Goal: Task Accomplishment & Management: Use online tool/utility

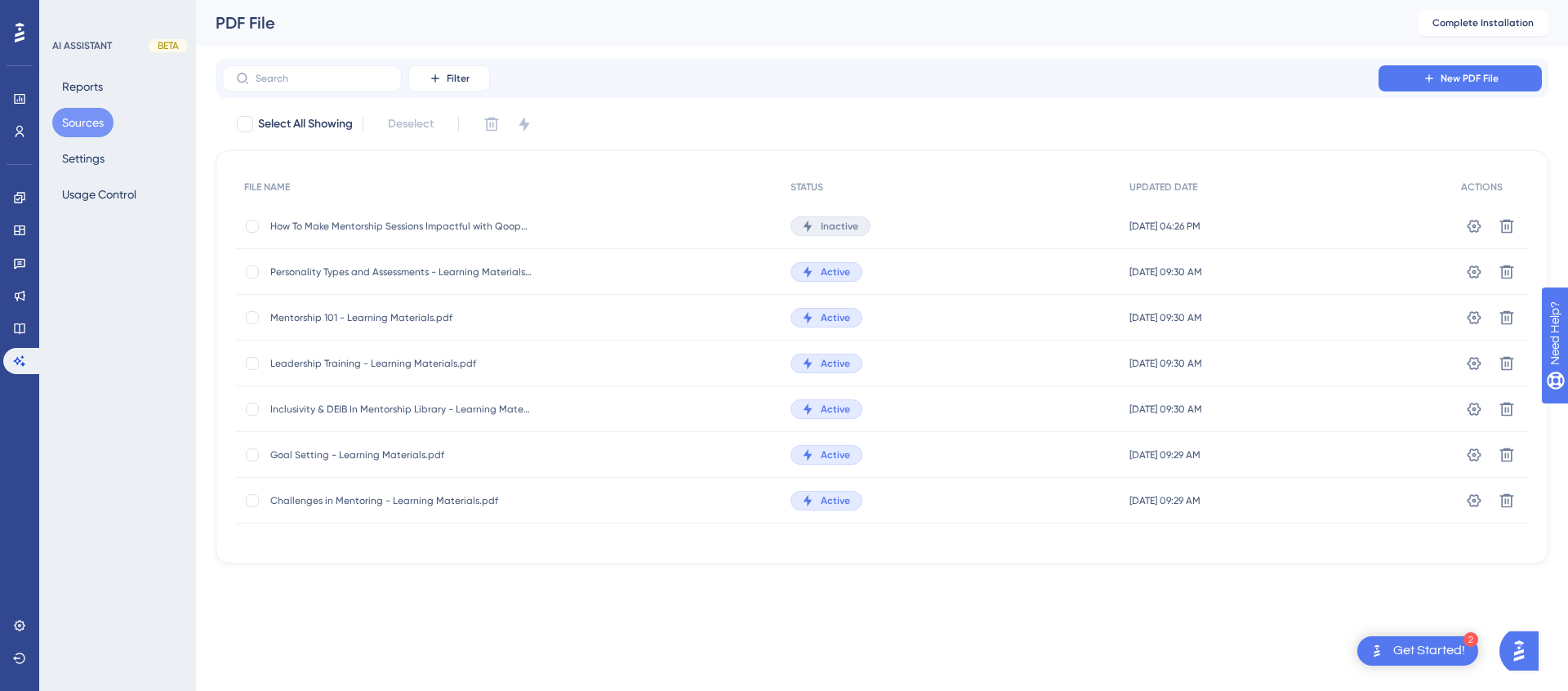
click at [592, 229] on div "How To Make Mentorship Sessions Impactful with Qooper Founder, Omer.pdf How To …" at bounding box center [509, 226] width 546 height 46
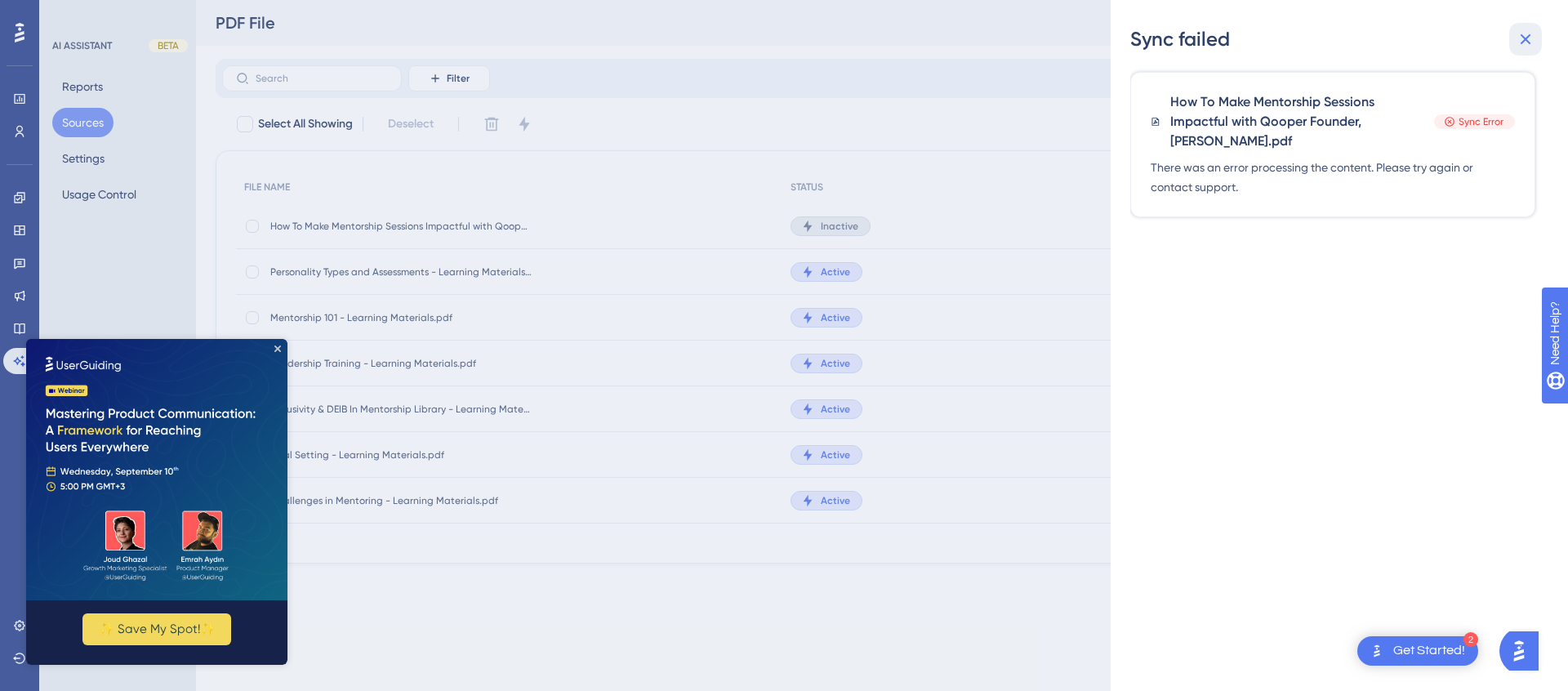
click at [1529, 39] on icon at bounding box center [1526, 39] width 19 height 19
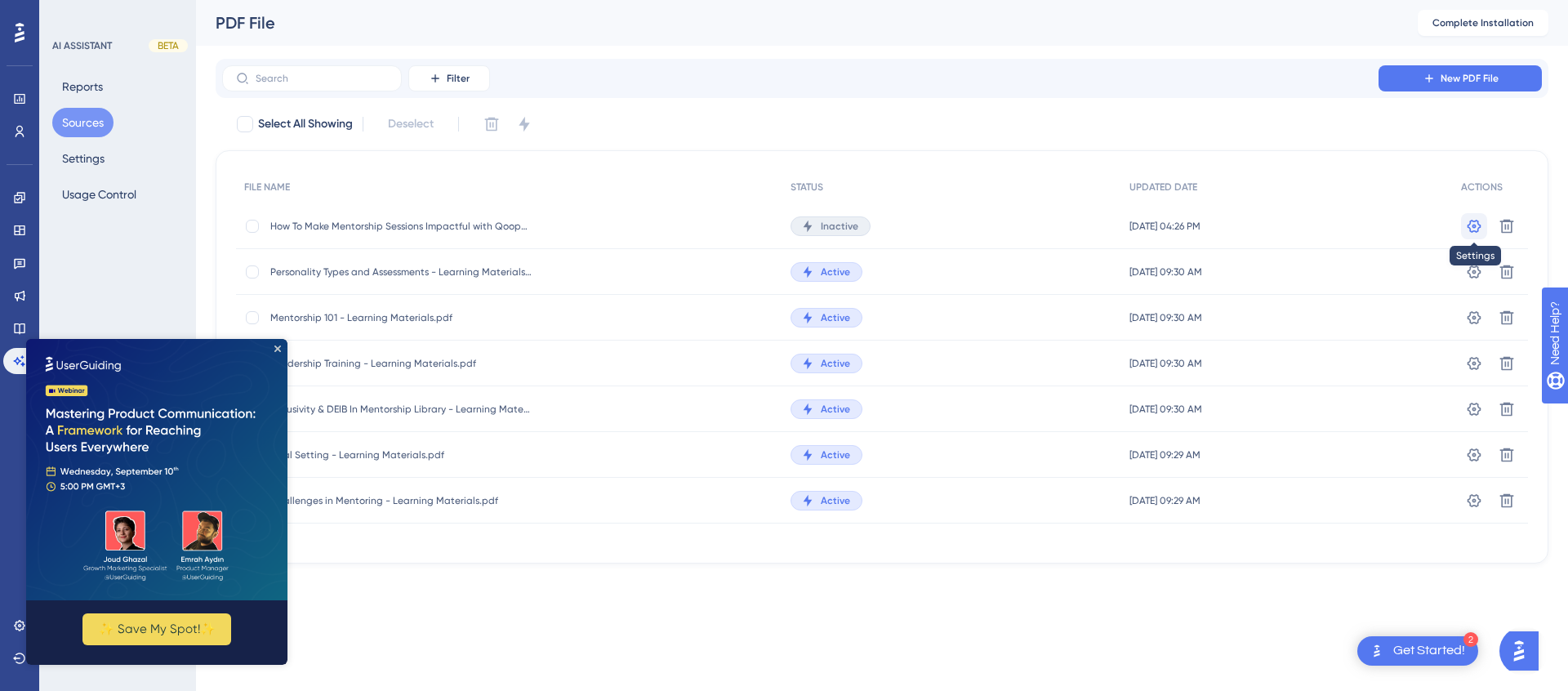
click at [1474, 227] on icon at bounding box center [1475, 225] width 14 height 13
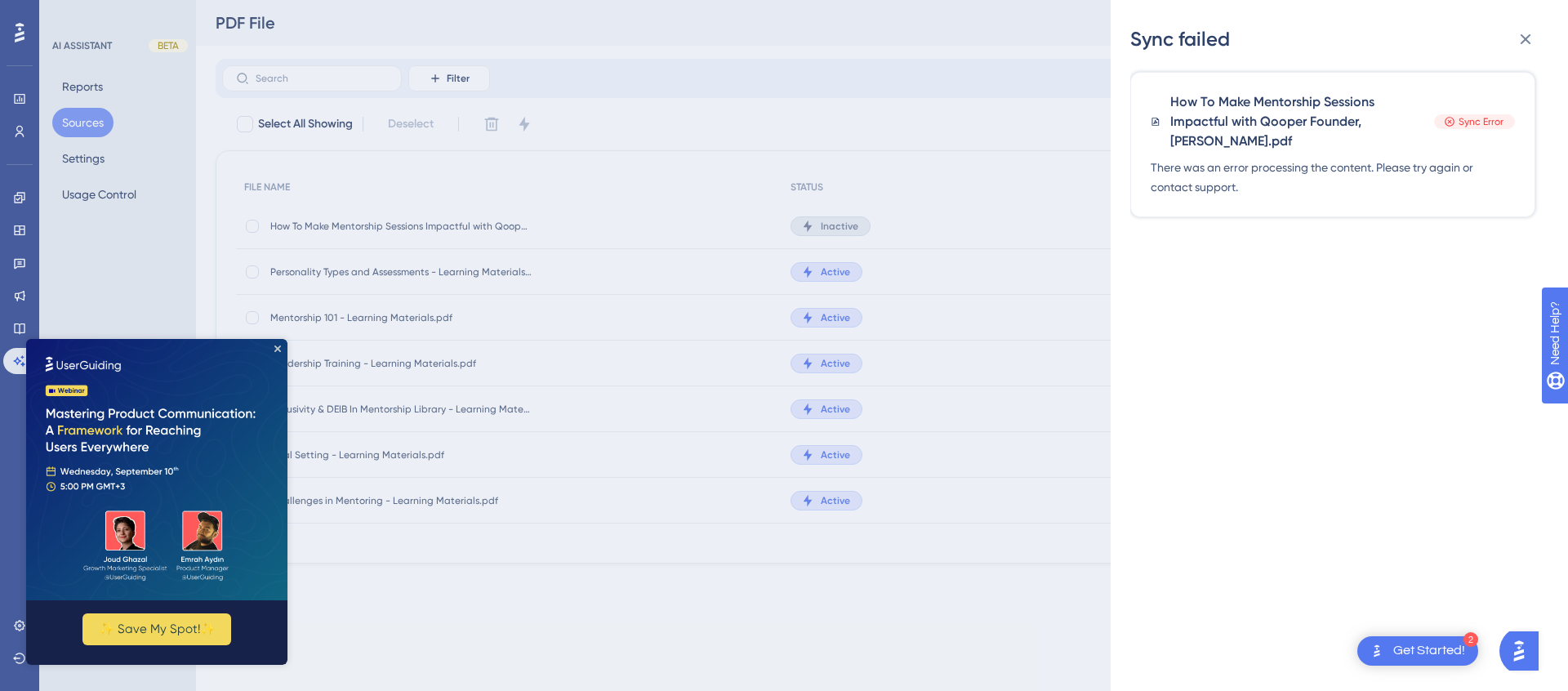
click at [1275, 174] on span "There was an error processing the content. Please try again or contact support." at bounding box center [1332, 177] width 364 height 39
click at [1523, 42] on icon at bounding box center [1526, 39] width 11 height 11
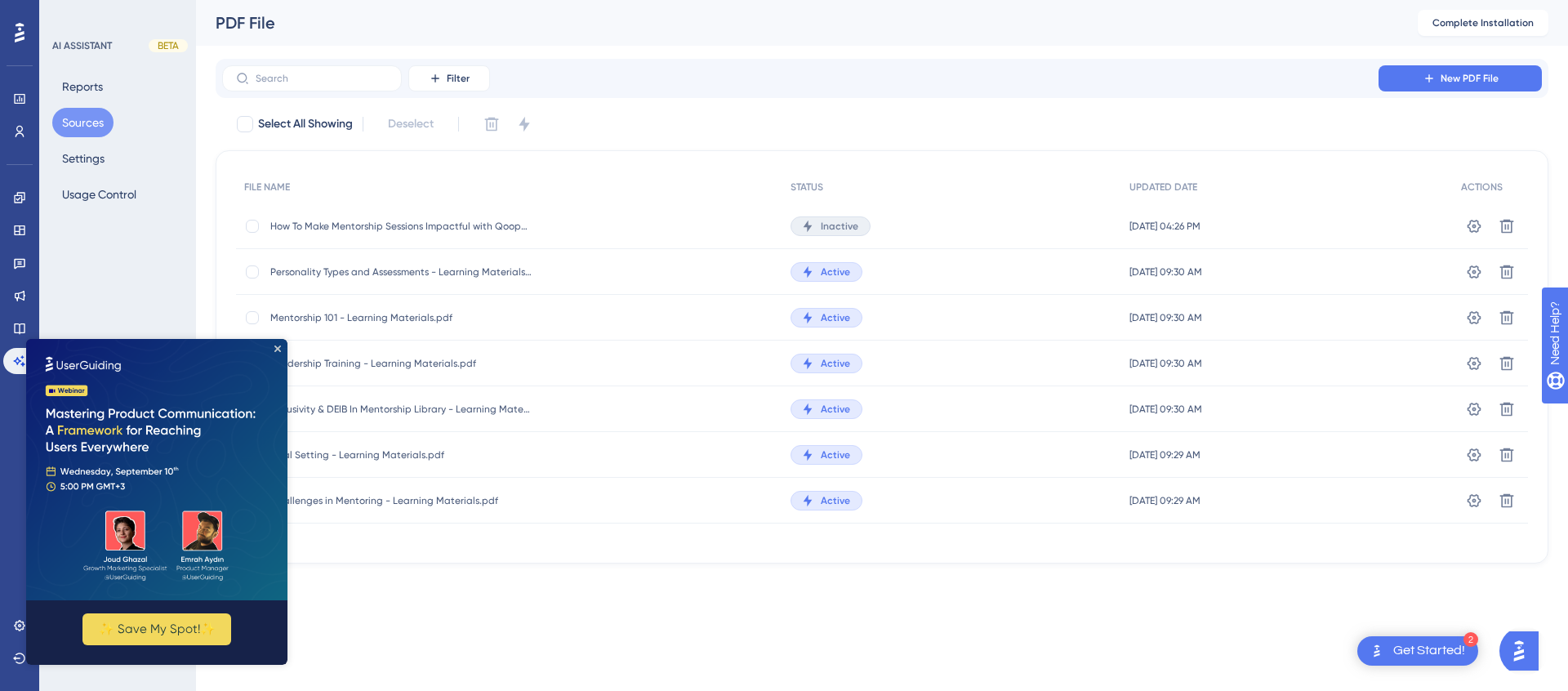
click at [288, 347] on div "Leadership Training - Learning Materials.pdf Leadership Training - Learning Mat…" at bounding box center [401, 363] width 261 height 46
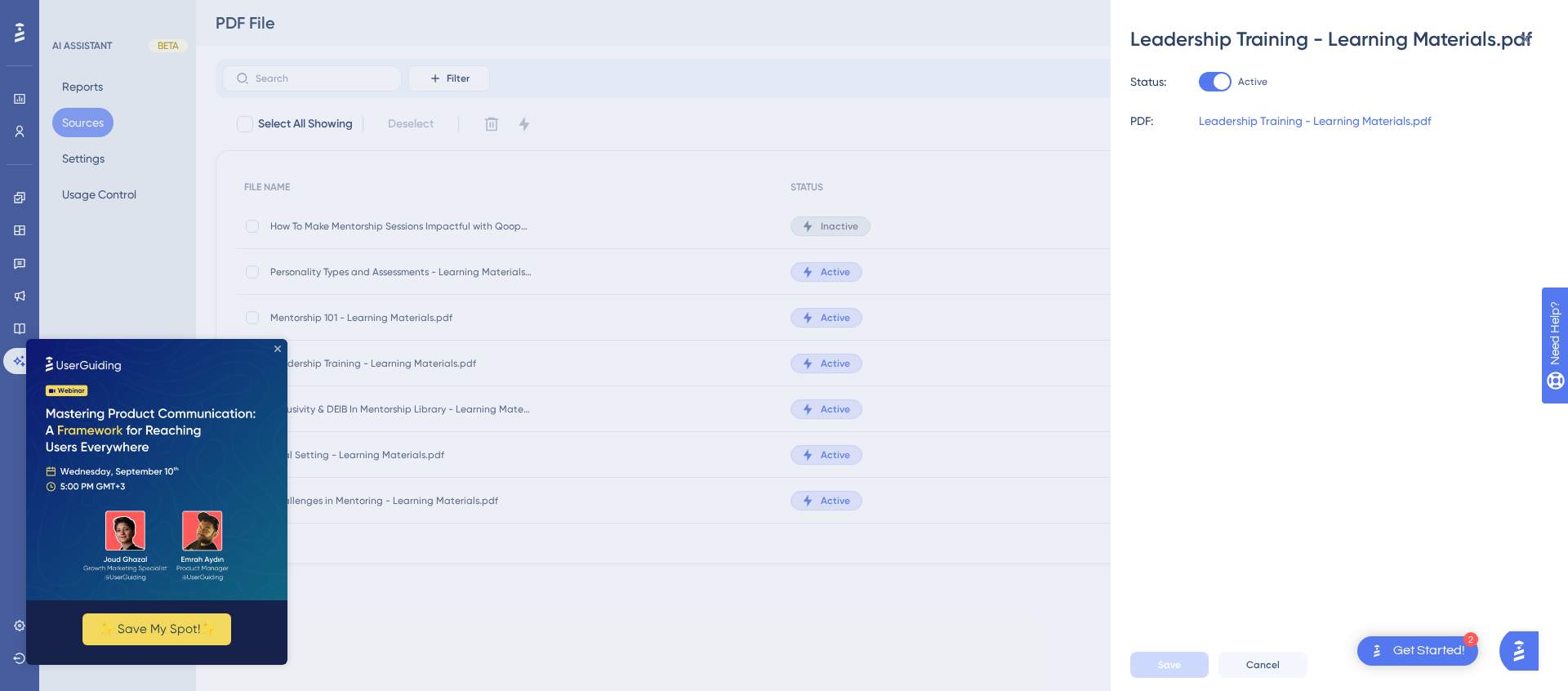
click at [278, 351] on icon "Close Preview" at bounding box center [277, 348] width 6 height 6
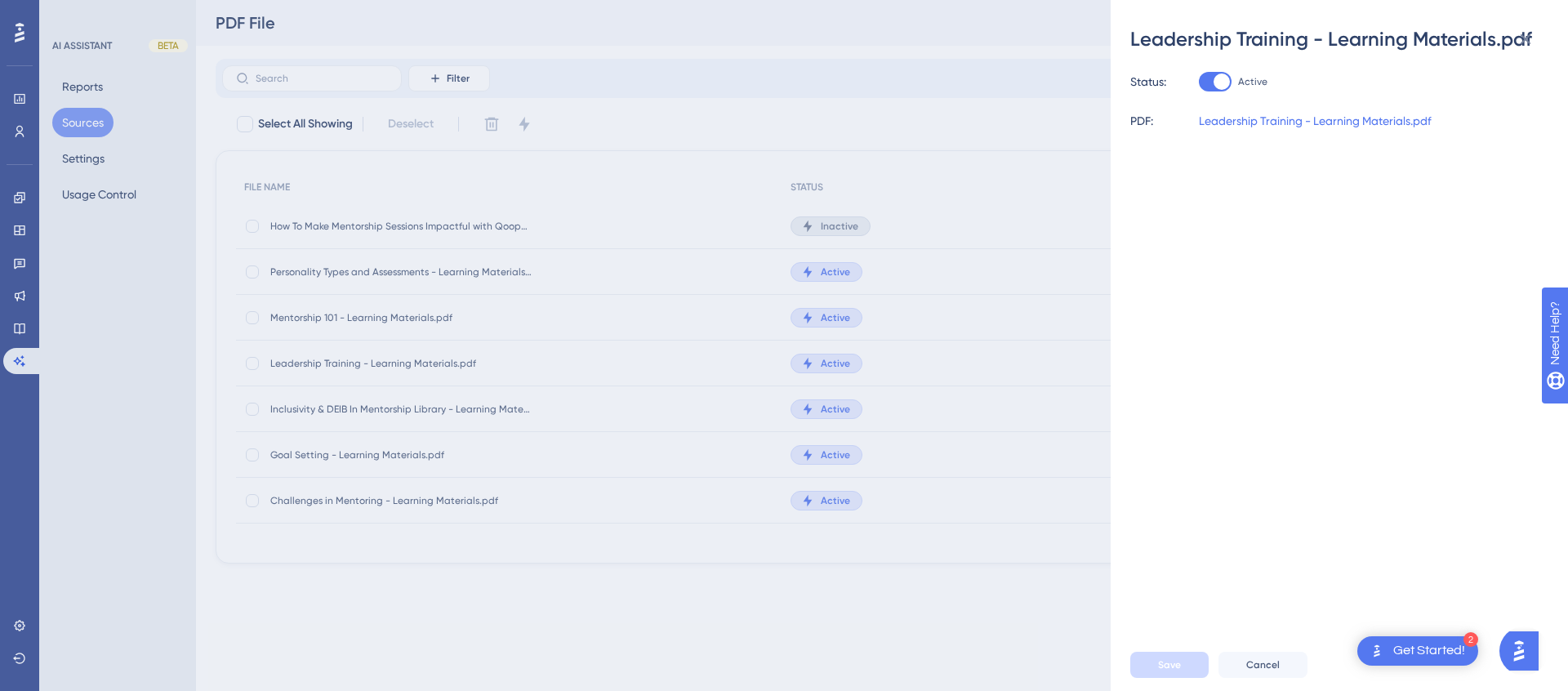
click at [1080, 103] on div "Leadership Training - Learning Materials.pdf Status: Active PDF: Leadership Tra…" at bounding box center [784, 346] width 1568 height 691
